Goal: Use online tool/utility: Utilize a website feature to perform a specific function

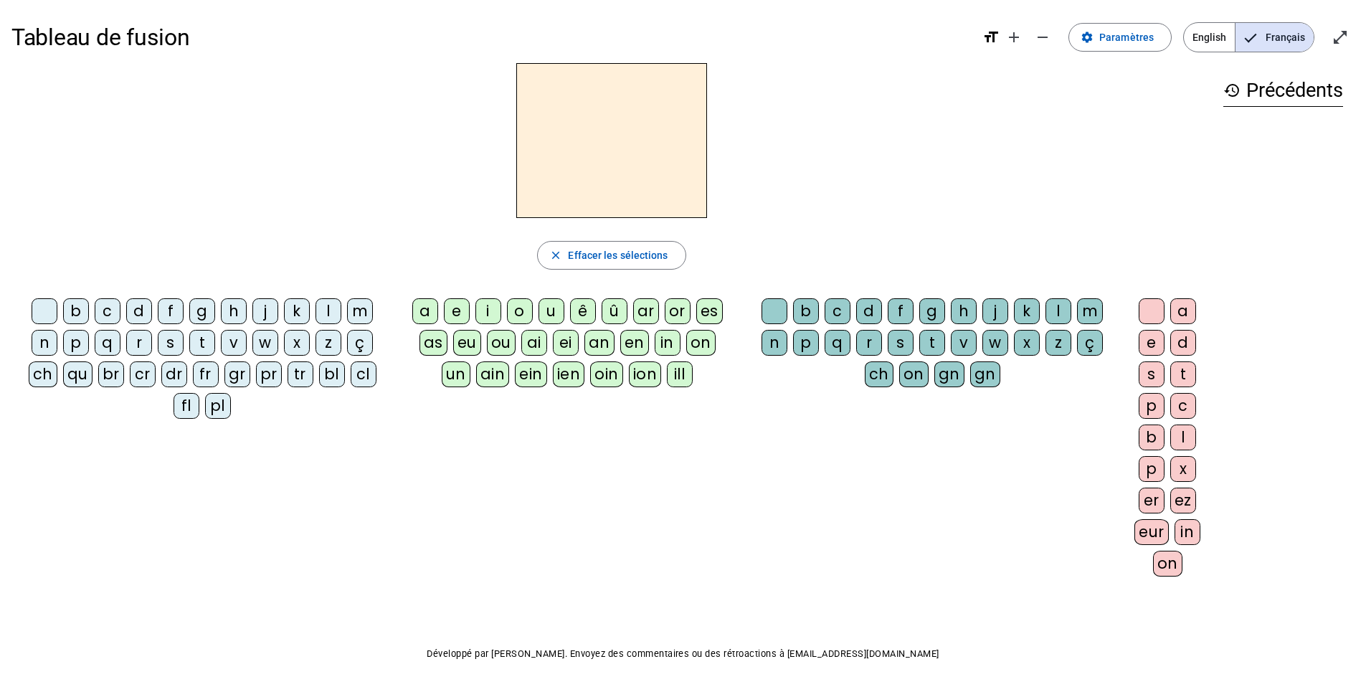
click at [140, 303] on div "d" at bounding box center [139, 311] width 26 height 26
click at [560, 306] on div "u" at bounding box center [551, 311] width 26 height 26
click at [194, 343] on div "t" at bounding box center [202, 343] width 26 height 26
click at [427, 310] on div "a" at bounding box center [425, 311] width 26 height 26
click at [452, 315] on div "e" at bounding box center [457, 311] width 26 height 26
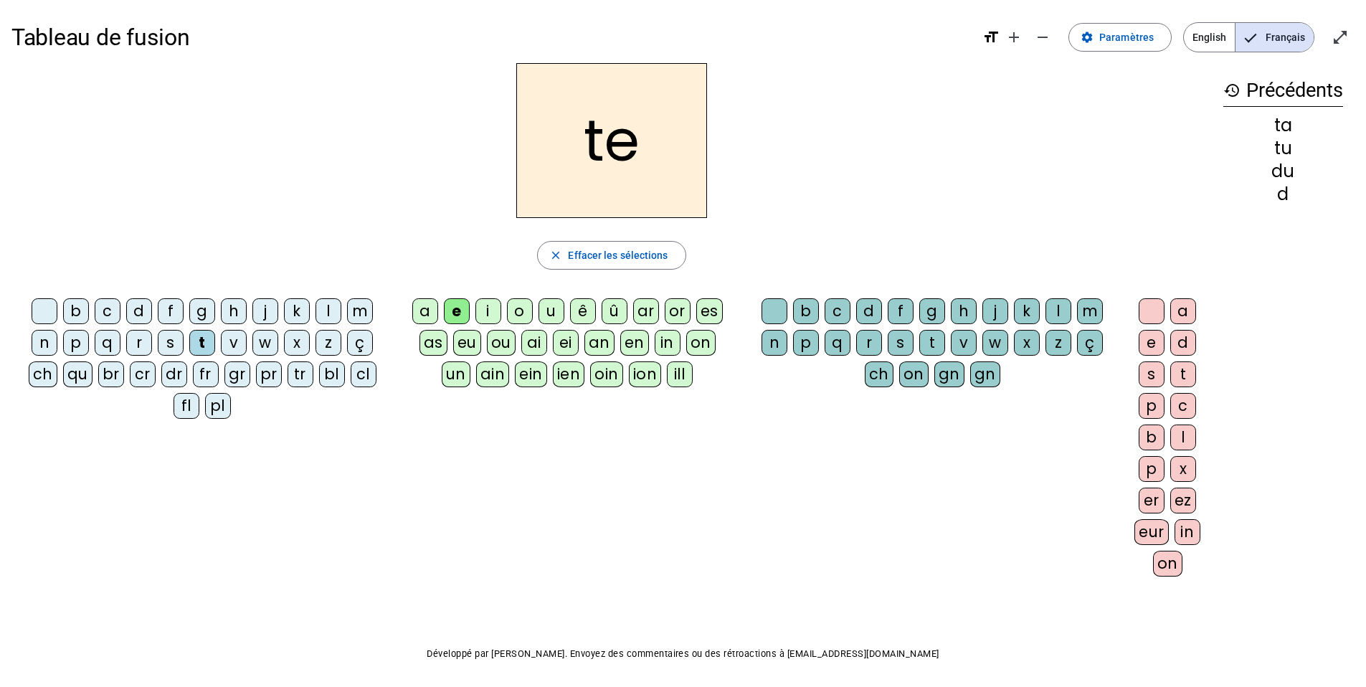
click at [146, 318] on div "d" at bounding box center [139, 311] width 26 height 26
click at [254, 312] on div "j" at bounding box center [265, 311] width 26 height 26
click at [359, 314] on div "m" at bounding box center [360, 311] width 26 height 26
click at [409, 314] on div "a e i o u ê û ar or es as eu ou ai ei an en in on un ain ein ien oin ion ill" at bounding box center [569, 345] width 331 height 95
click at [419, 313] on div "a" at bounding box center [425, 311] width 26 height 26
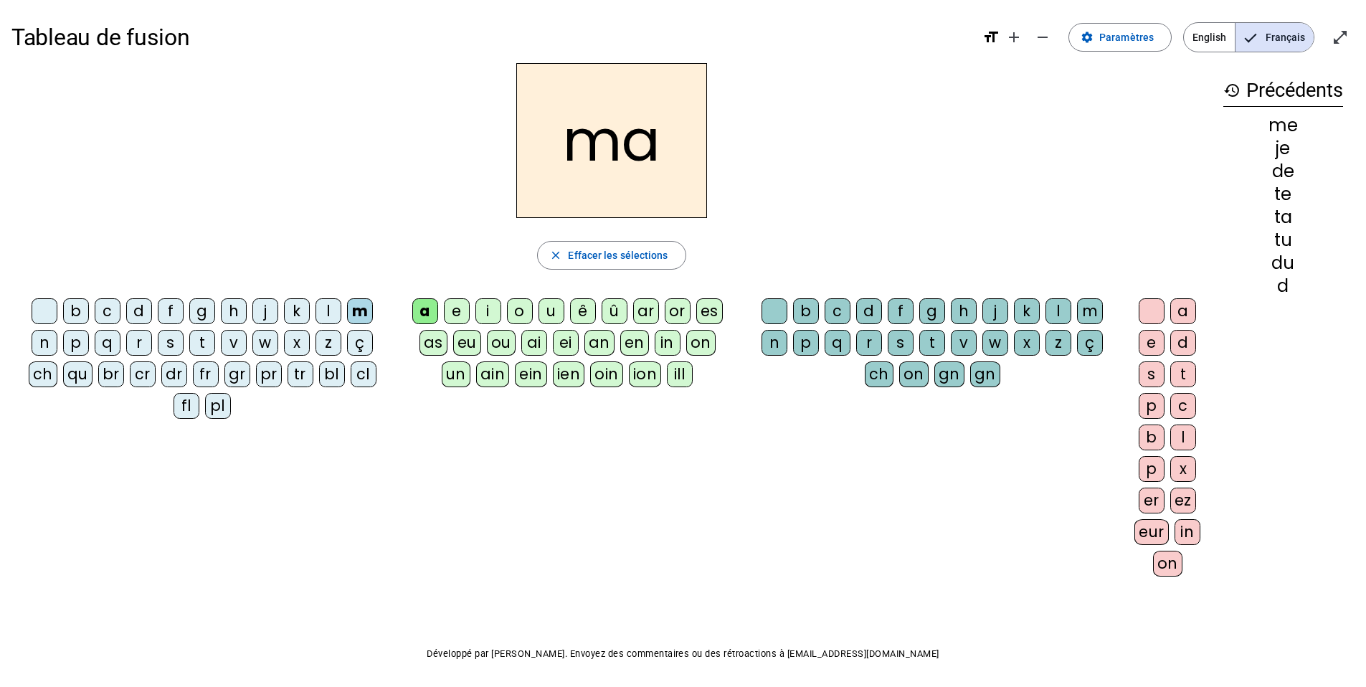
click at [1021, 310] on div "l" at bounding box center [1058, 311] width 26 height 26
